Goal: Check status: Check status

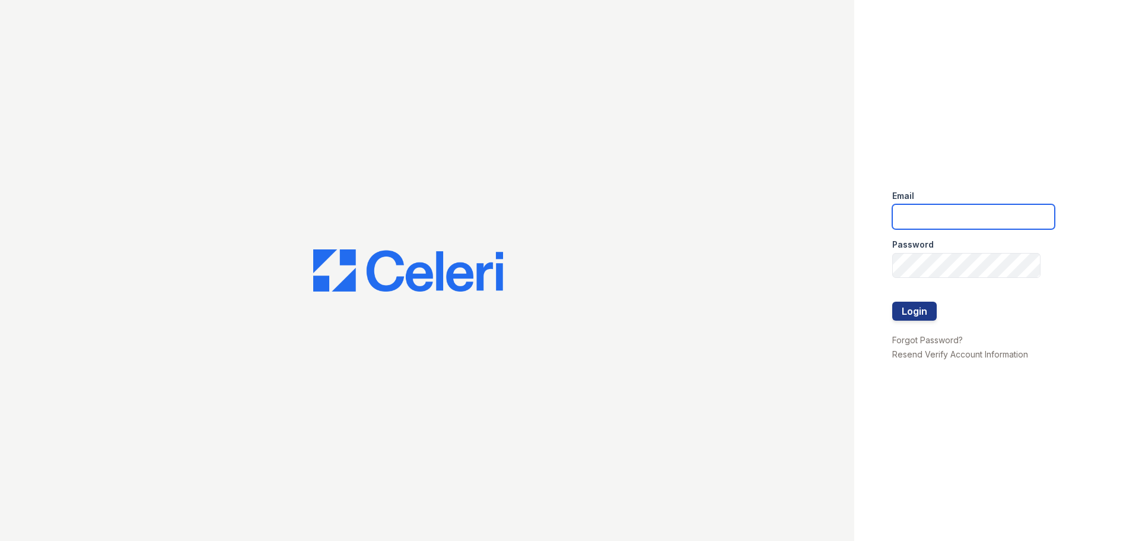
click at [939, 216] on input "email" at bounding box center [973, 216] width 163 height 25
type input "[PERSON_NAME][EMAIL_ADDRESS][PERSON_NAME][DOMAIN_NAME]"
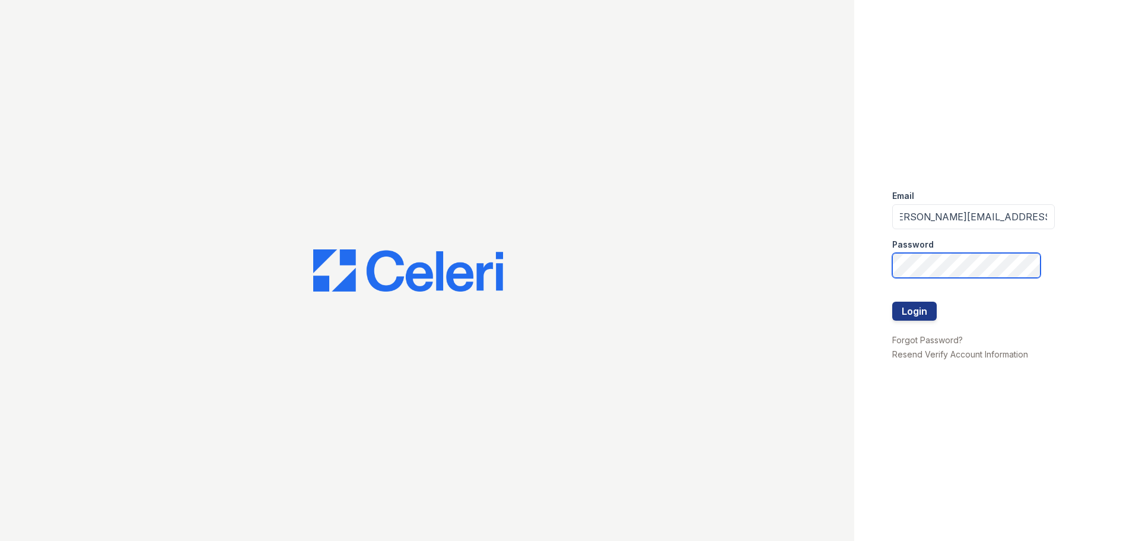
scroll to position [0, 0]
click at [918, 317] on button "Login" at bounding box center [914, 310] width 44 height 19
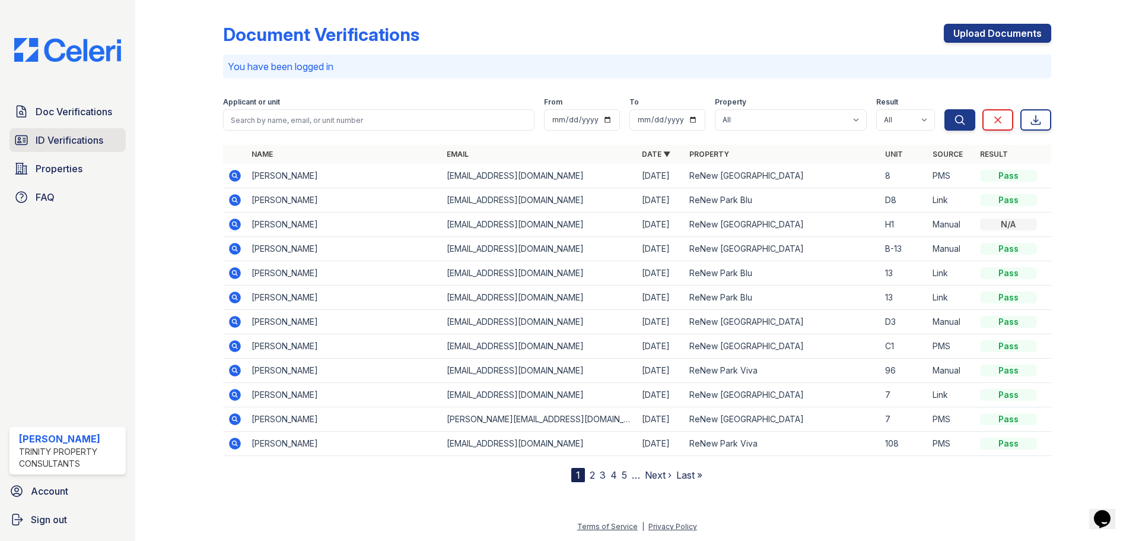
click at [82, 142] on span "ID Verifications" at bounding box center [70, 140] width 68 height 14
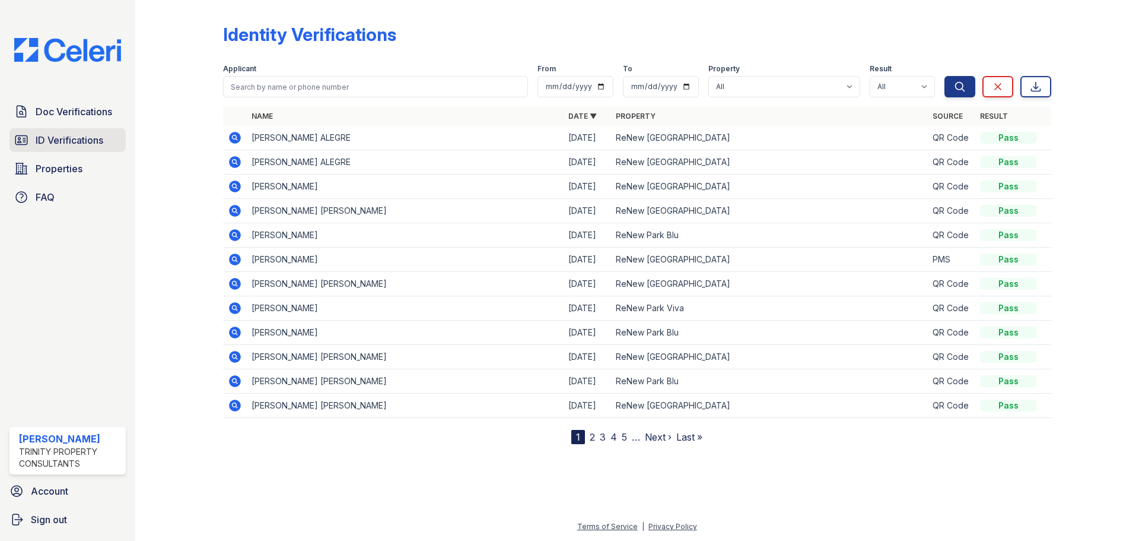
click at [77, 142] on span "ID Verifications" at bounding box center [70, 140] width 68 height 14
click at [899, 45] on div "Identity Verifications" at bounding box center [637, 39] width 828 height 31
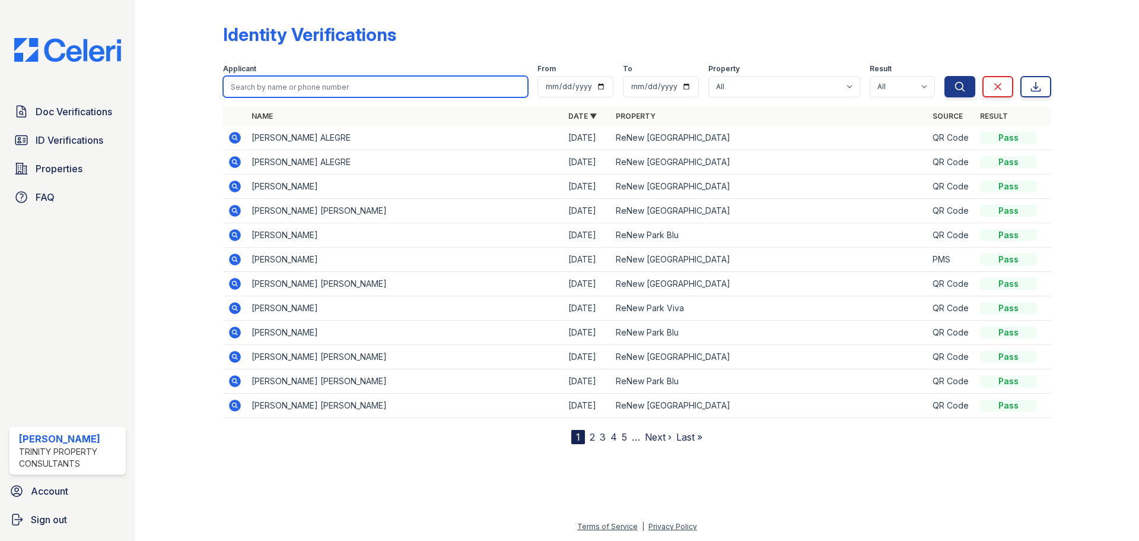
click at [314, 83] on input "search" at bounding box center [375, 86] width 305 height 21
click at [274, 92] on input "syan" at bounding box center [375, 86] width 305 height 21
type input "s"
